Goal: Task Accomplishment & Management: Use online tool/utility

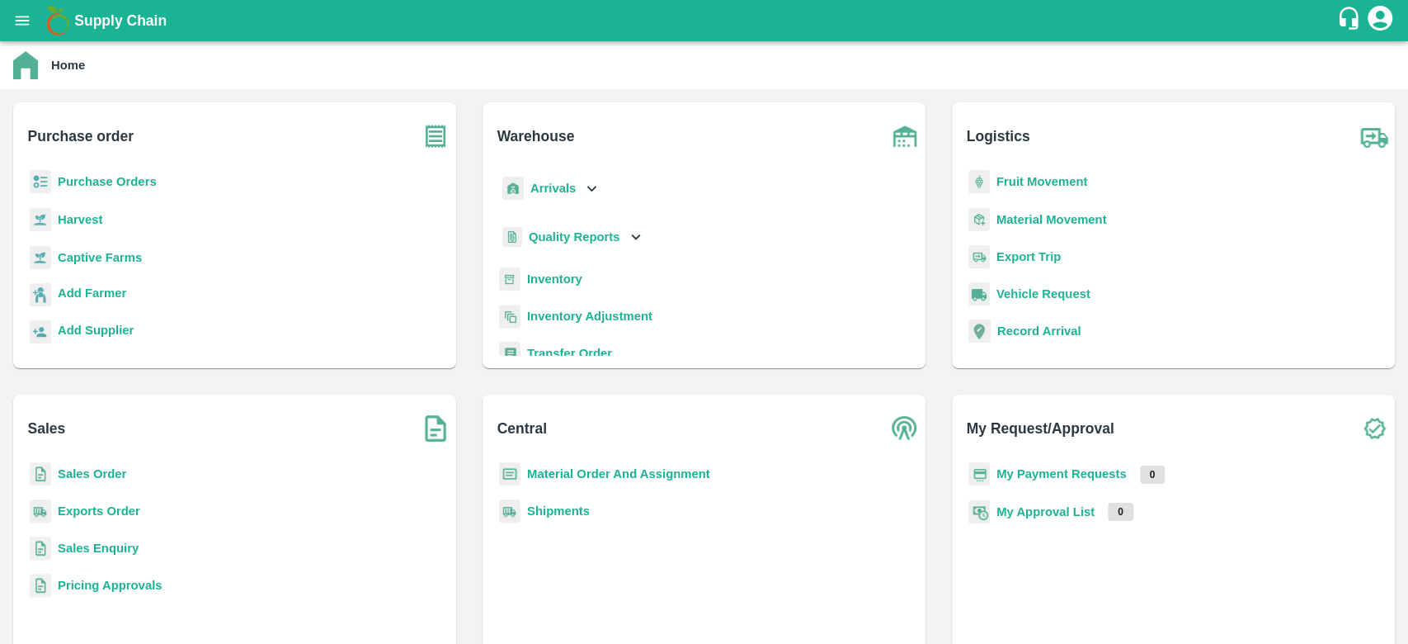
click at [79, 184] on b "Purchase Orders" at bounding box center [107, 181] width 99 height 13
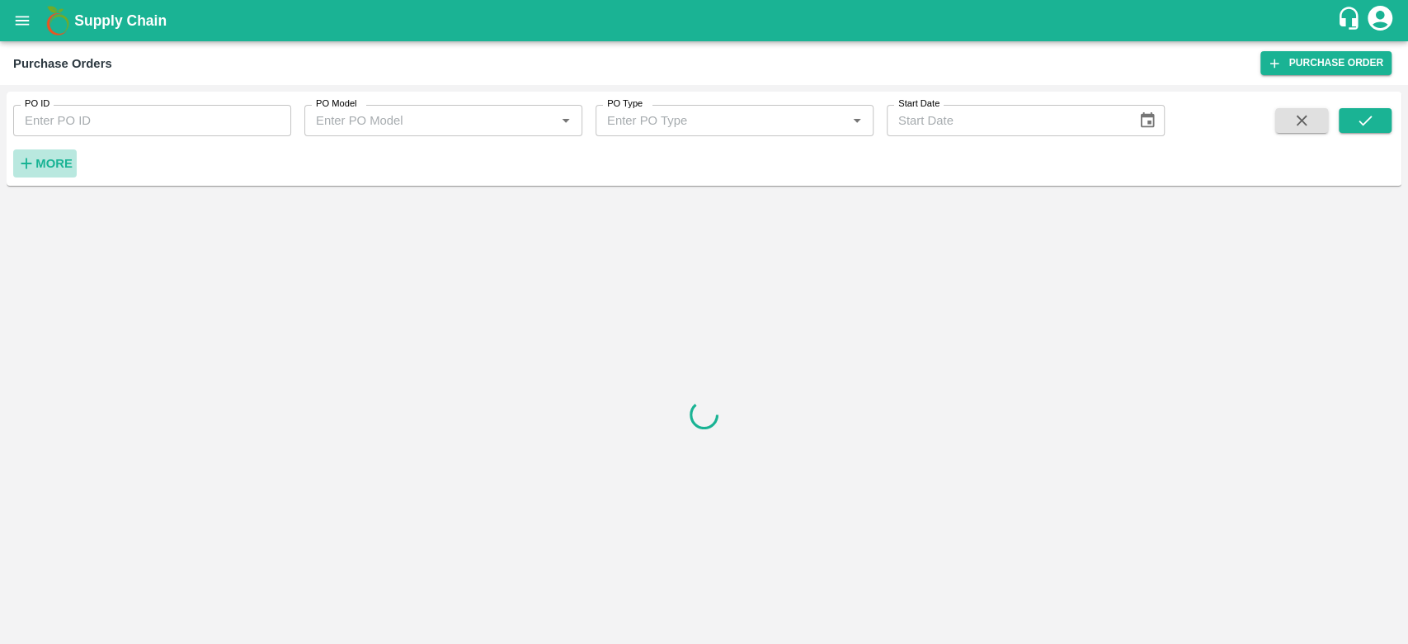
click at [36, 164] on strong "More" at bounding box center [53, 163] width 37 height 13
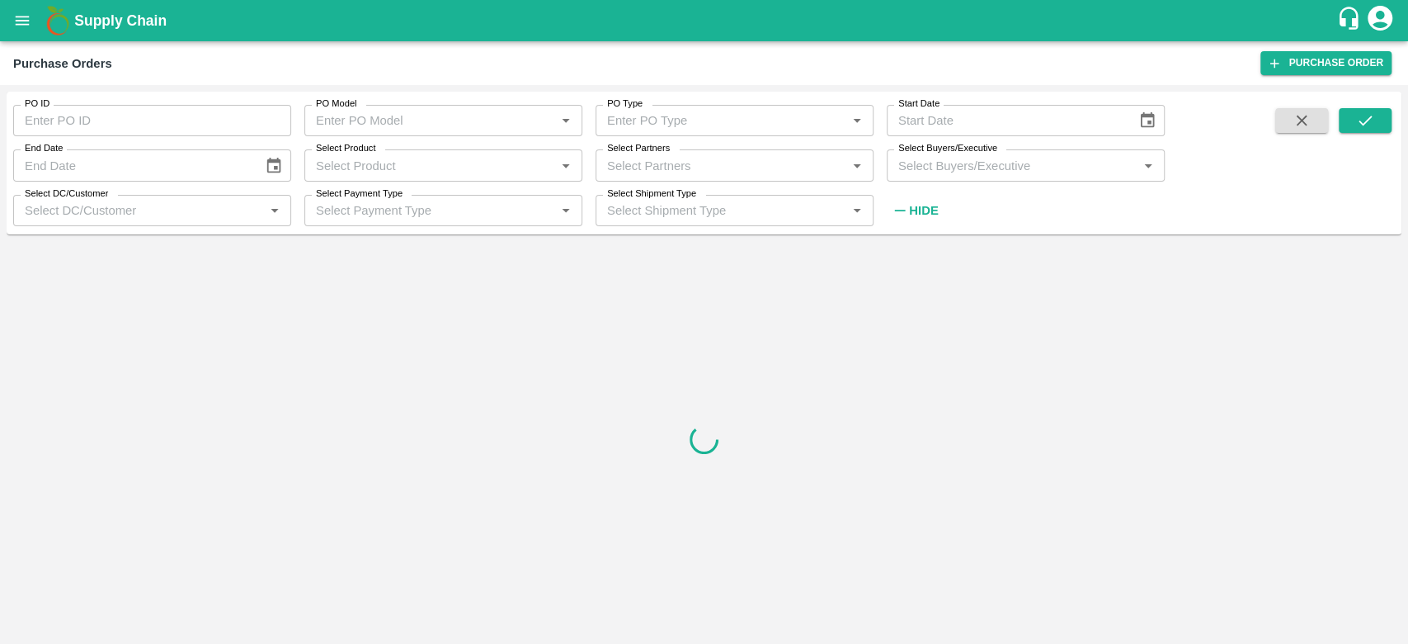
click at [997, 176] on input "Select Buyers/Executive" at bounding box center [1012, 164] width 241 height 21
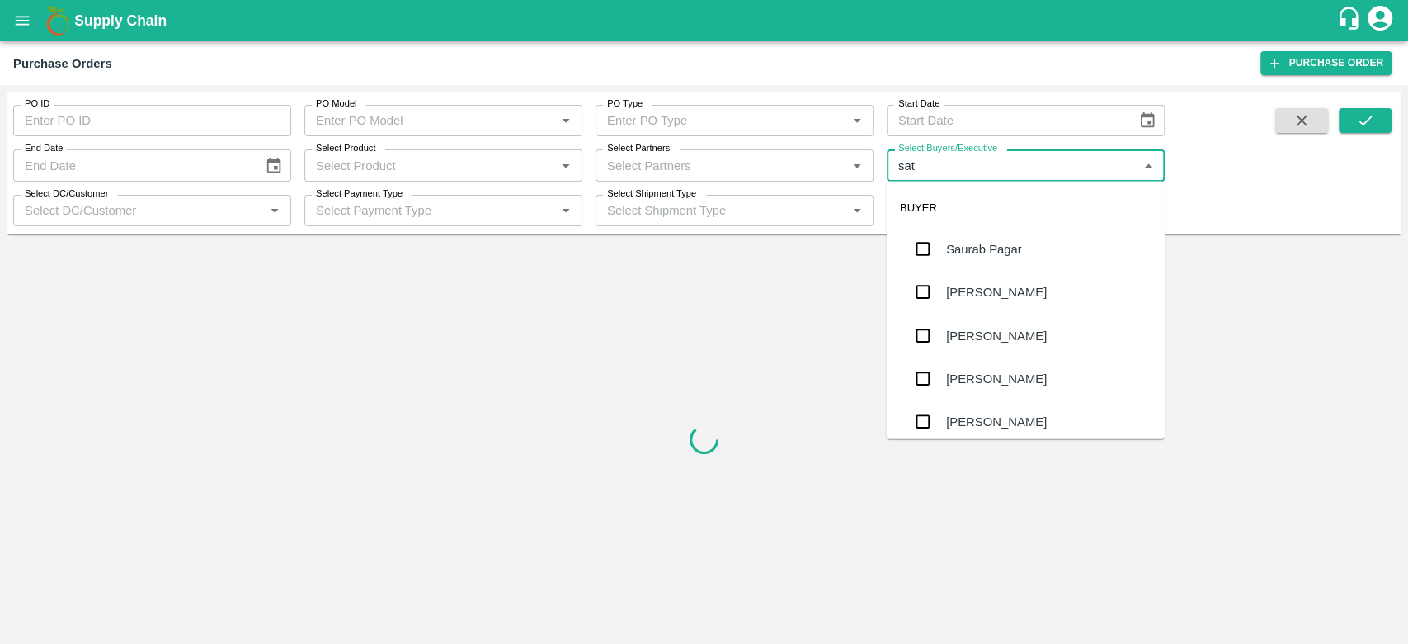
type input "sati"
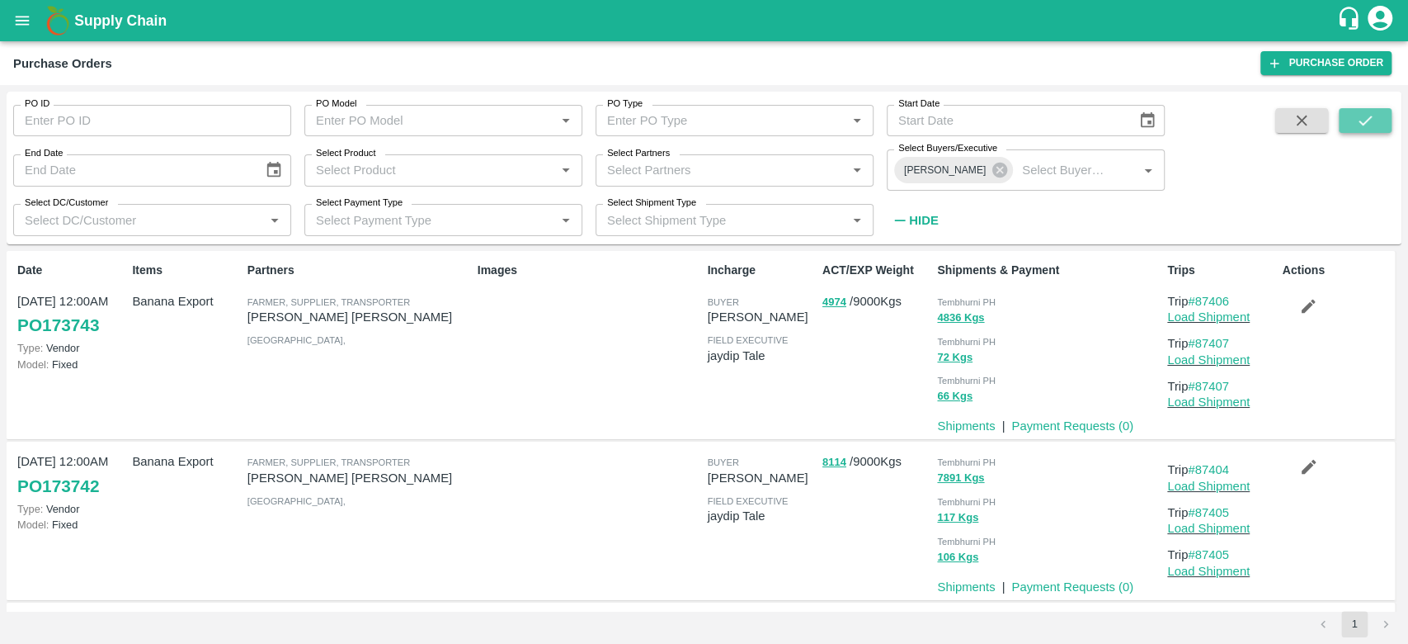
click at [1366, 121] on icon "submit" at bounding box center [1365, 121] width 13 height 10
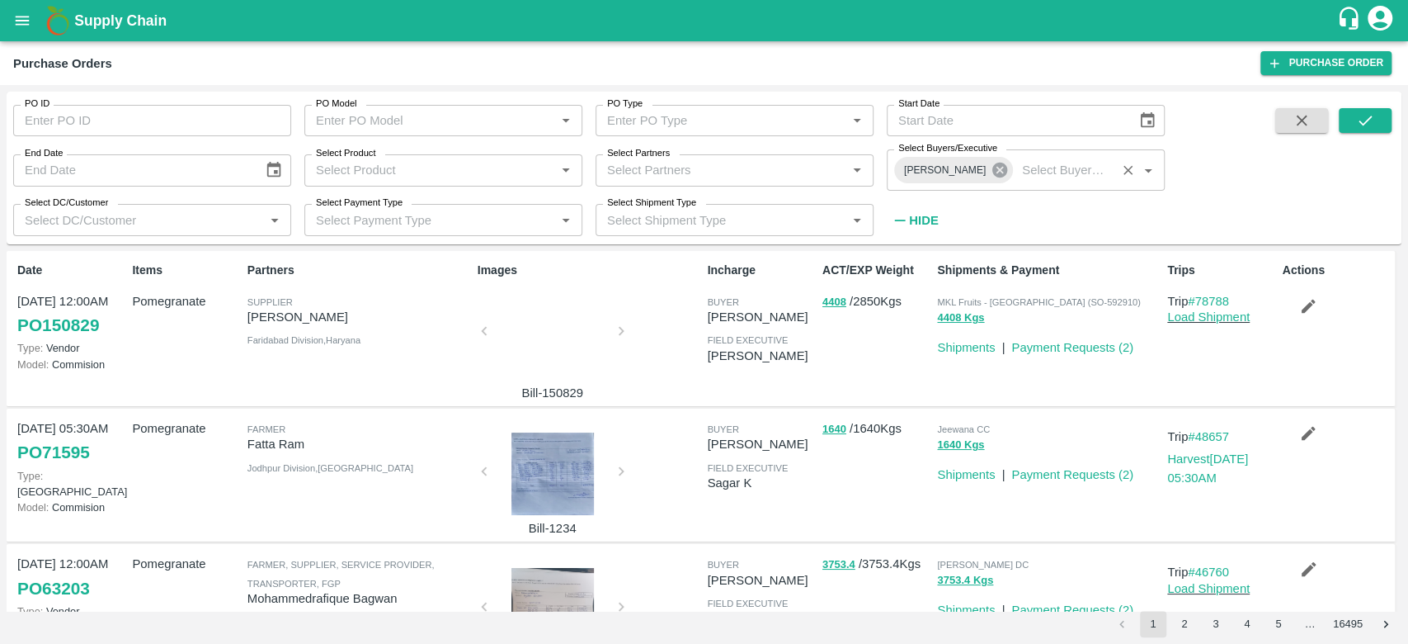
click at [993, 175] on icon at bounding box center [1000, 170] width 15 height 15
click at [1016, 175] on input "Select Buyers/Executive" at bounding box center [1064, 169] width 96 height 21
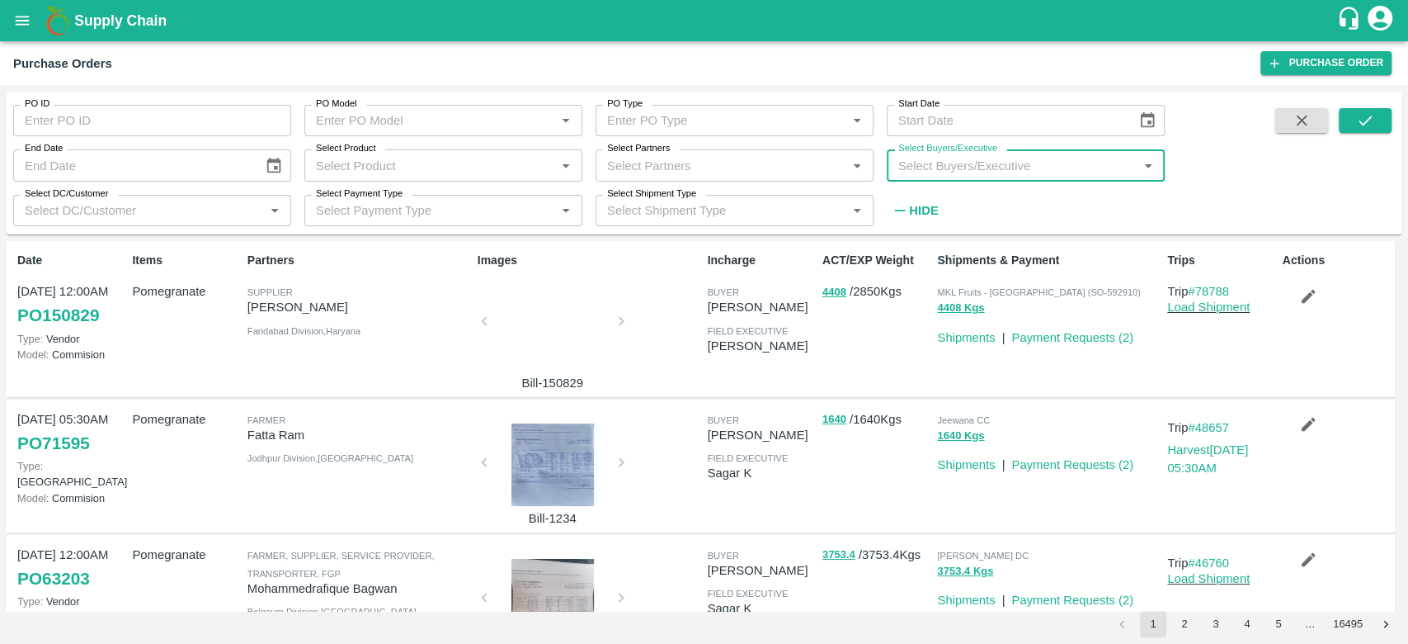
click at [1021, 170] on input "Select Buyers/Executive" at bounding box center [1012, 164] width 241 height 21
